Goal: Use online tool/utility: Utilize a website feature to perform a specific function

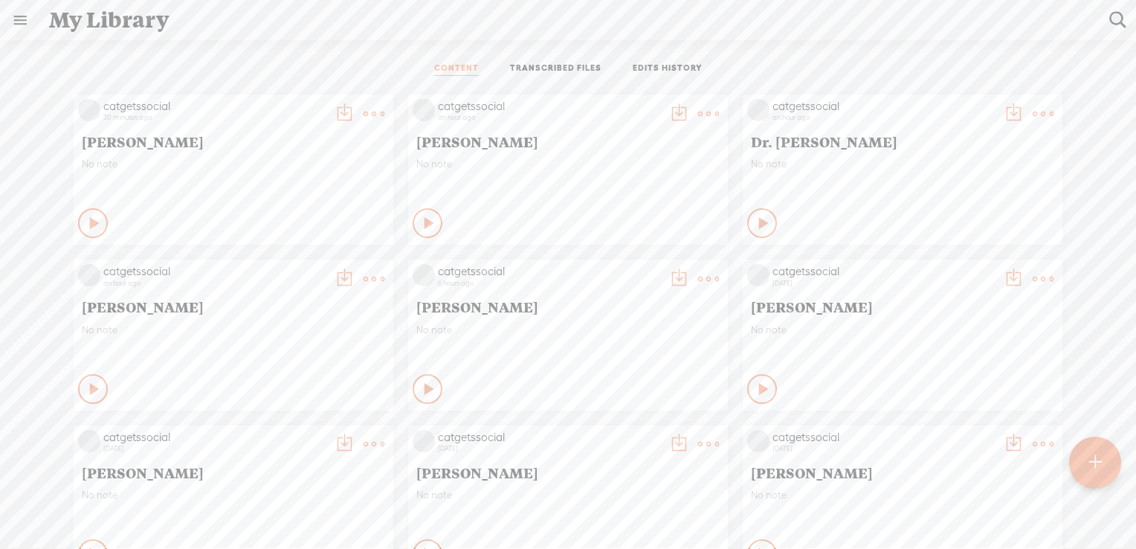
click at [364, 110] on t at bounding box center [374, 113] width 21 height 21
click at [274, 260] on link "Download as..." at bounding box center [292, 265] width 149 height 34
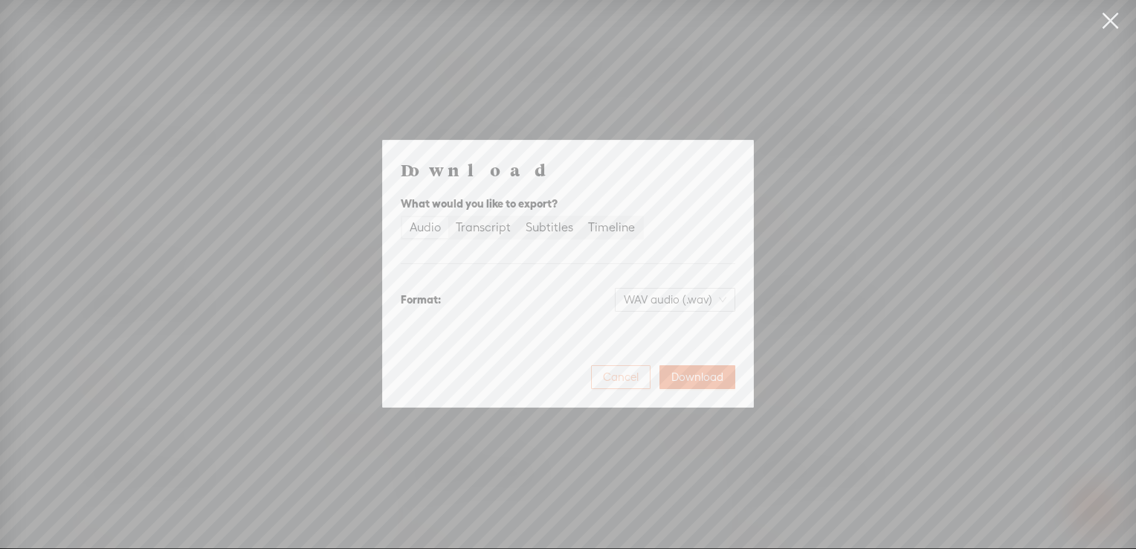
click at [618, 377] on span "Cancel" at bounding box center [621, 377] width 36 height 15
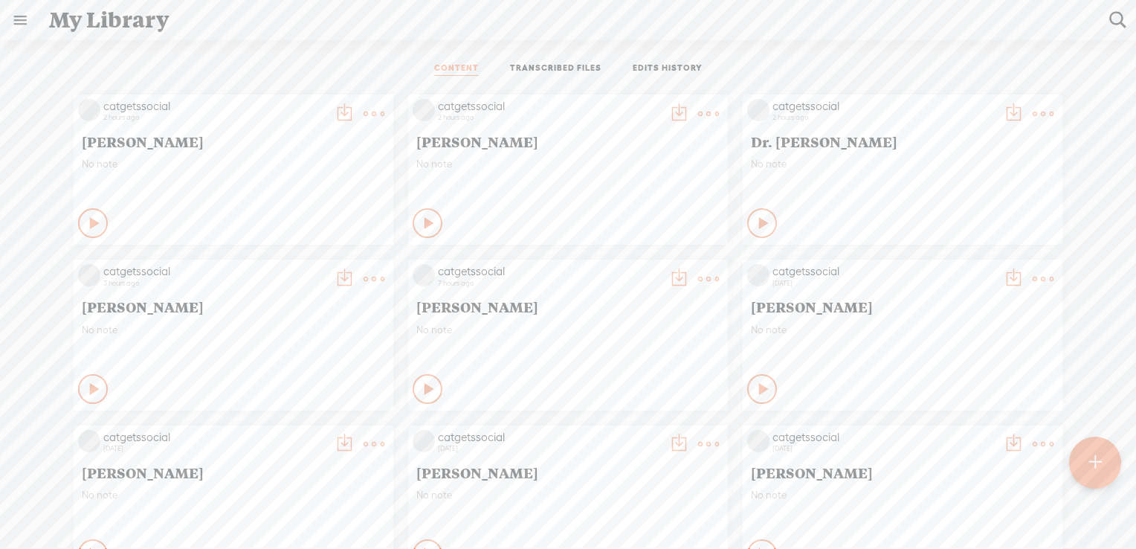
click at [365, 109] on t at bounding box center [374, 113] width 21 height 21
click at [283, 266] on link "Download as..." at bounding box center [292, 265] width 149 height 34
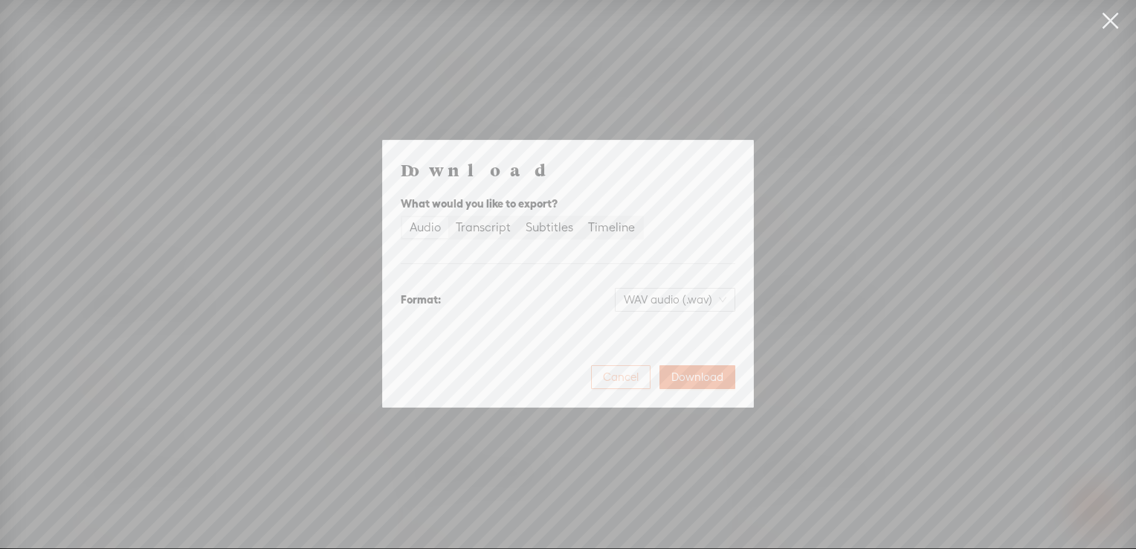
click at [610, 381] on span "Cancel" at bounding box center [621, 377] width 36 height 15
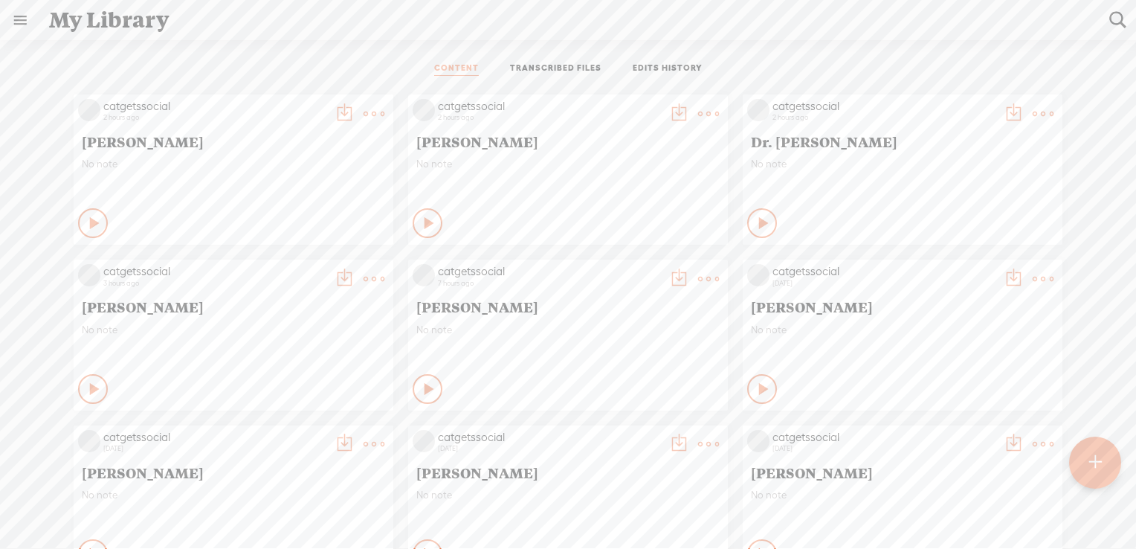
click at [366, 114] on t at bounding box center [374, 113] width 21 height 21
click at [285, 165] on link "Edit" at bounding box center [292, 163] width 149 height 34
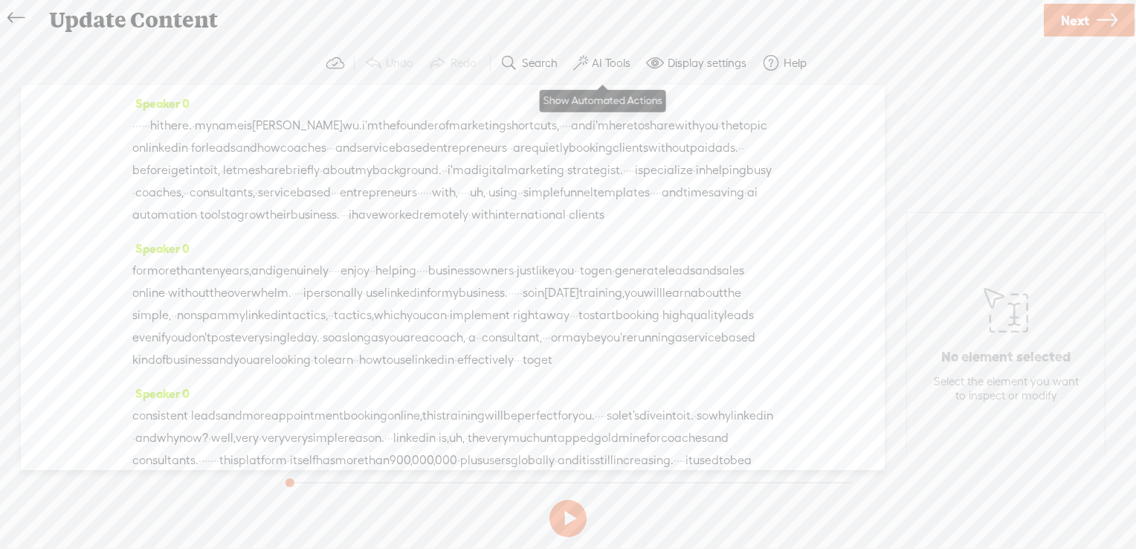
click at [617, 63] on label "AI Tools" at bounding box center [611, 63] width 39 height 15
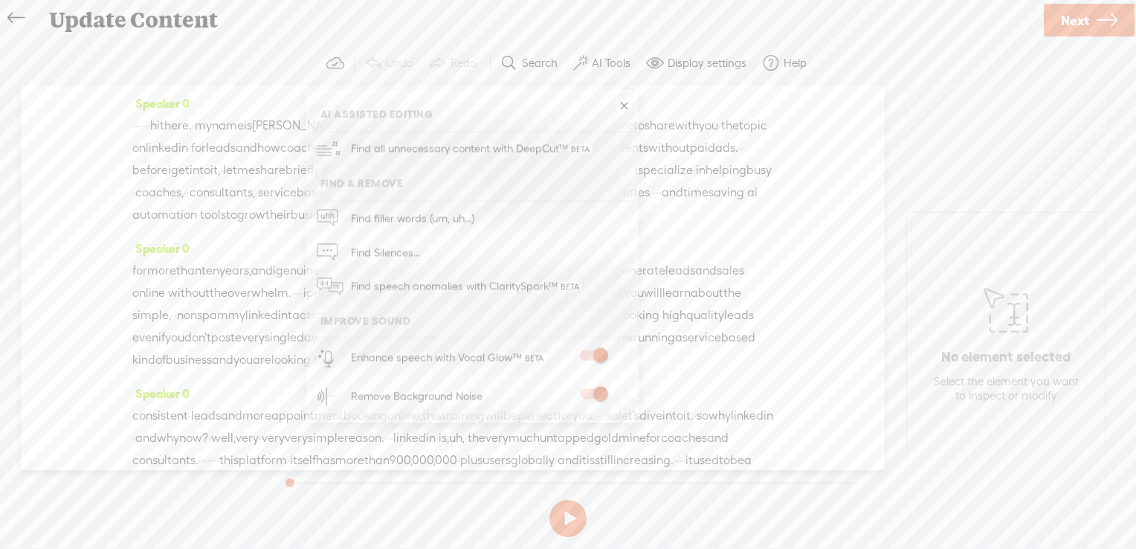
click at [1062, 19] on span "Next" at bounding box center [1075, 20] width 28 height 38
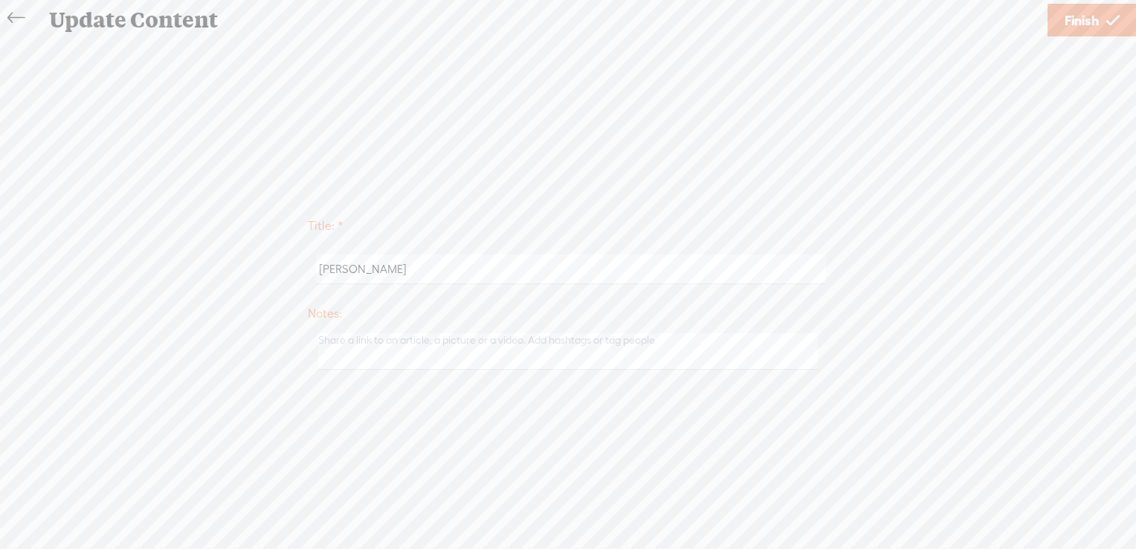
click at [1067, 20] on span "Finish" at bounding box center [1082, 20] width 34 height 38
